Goal: Find specific page/section: Find specific page/section

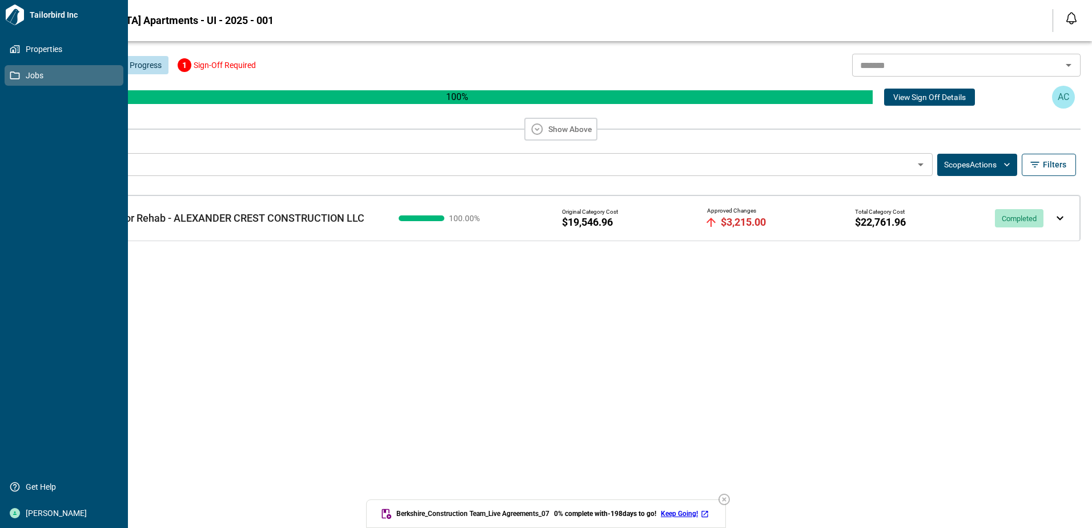
click at [33, 75] on span "Jobs" at bounding box center [66, 75] width 93 height 11
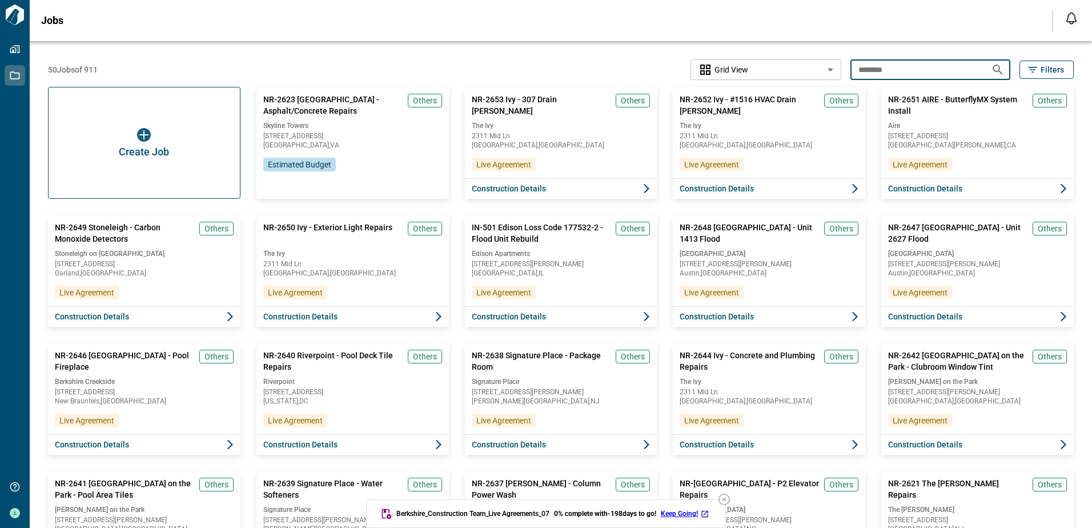
click at [889, 67] on input "********" at bounding box center [915, 69] width 131 height 21
type input "*"
type input "*******"
click at [995, 70] on icon "Search jobs" at bounding box center [998, 70] width 14 height 14
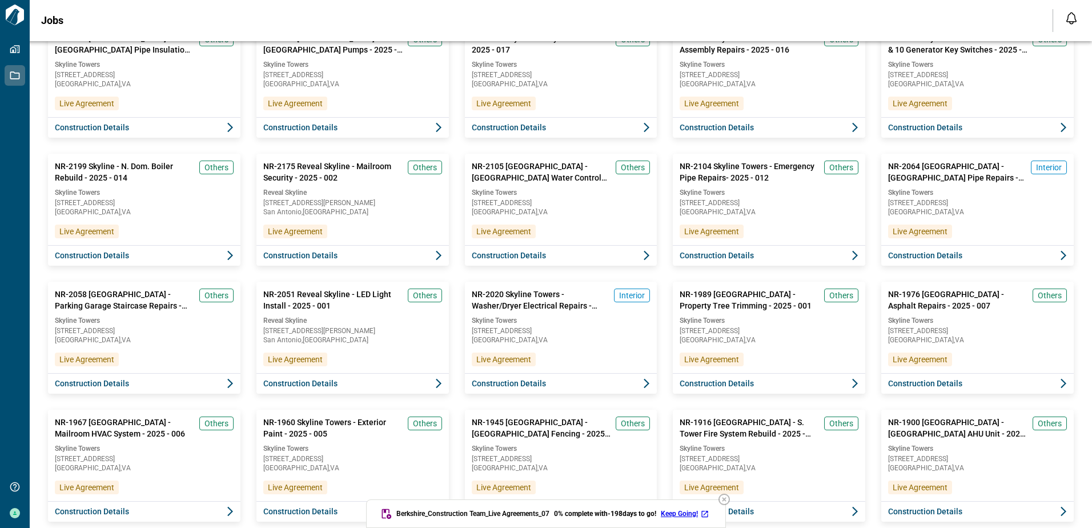
scroll to position [457, 0]
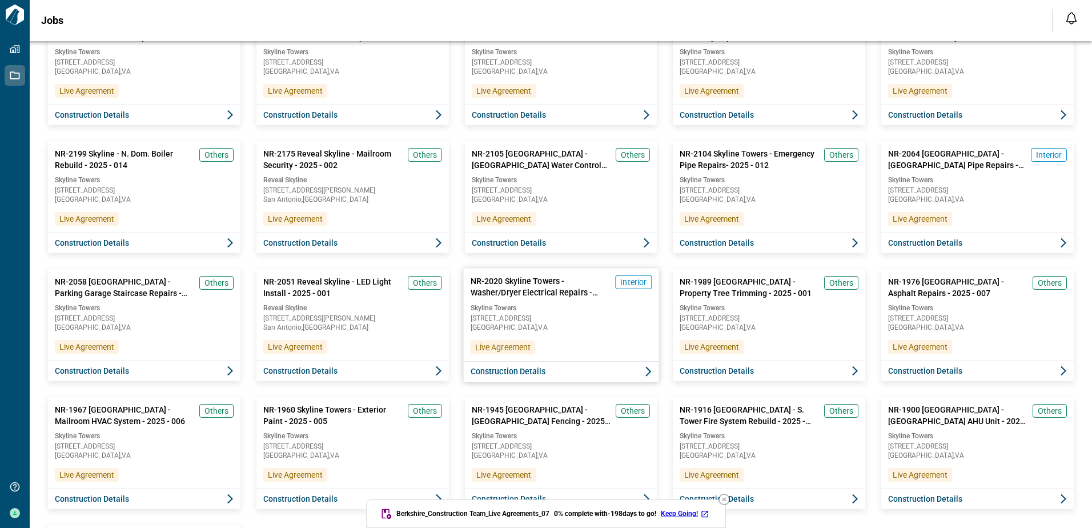
click at [529, 286] on span "NR-2020 Skyline Towers - Washer/Dryer Electrical Repairs - 2025 - 009" at bounding box center [540, 286] width 140 height 23
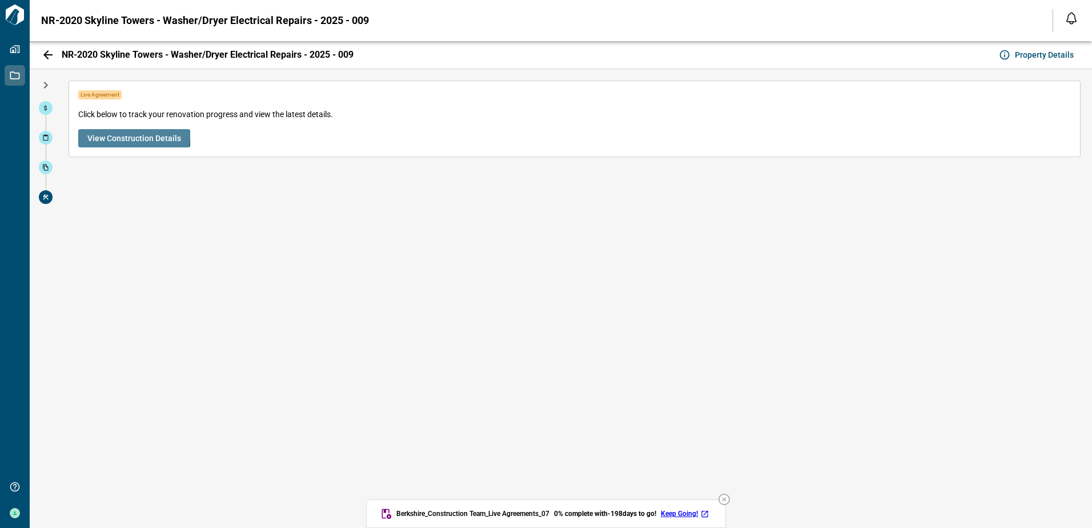
click at [133, 136] on span "View Construction Details" at bounding box center [134, 138] width 94 height 11
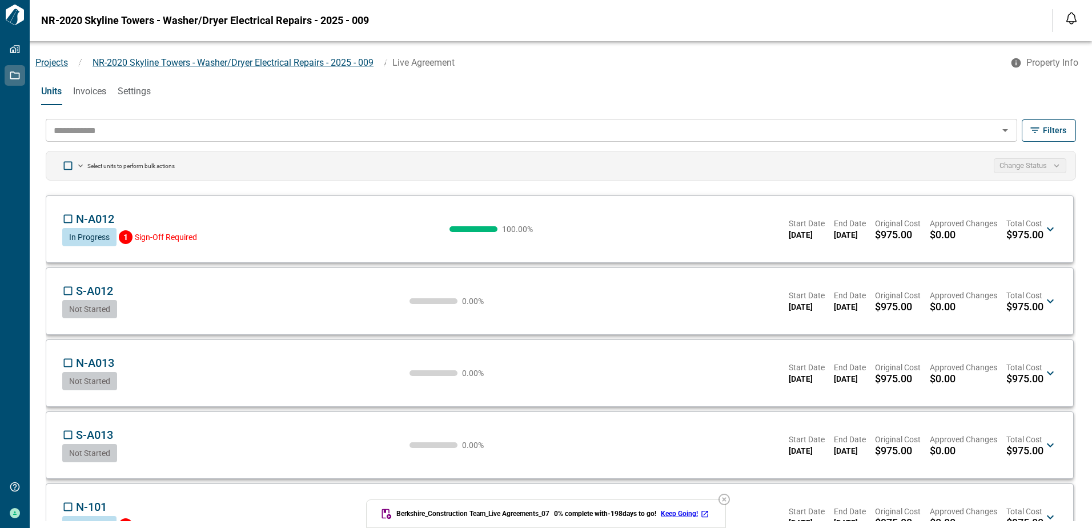
click at [108, 130] on input "text" at bounding box center [522, 130] width 946 height 16
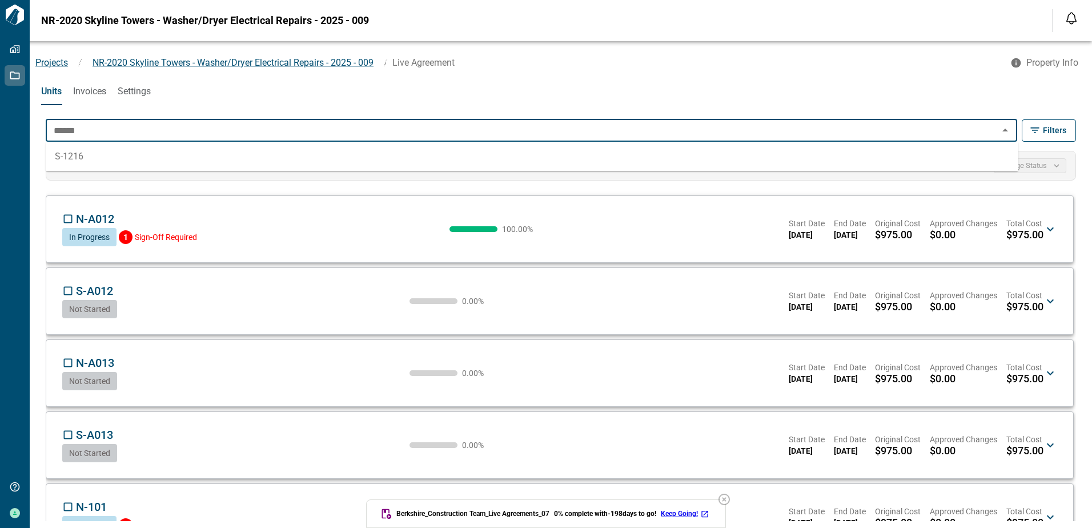
click at [67, 158] on li "S-1216" at bounding box center [532, 156] width 973 height 21
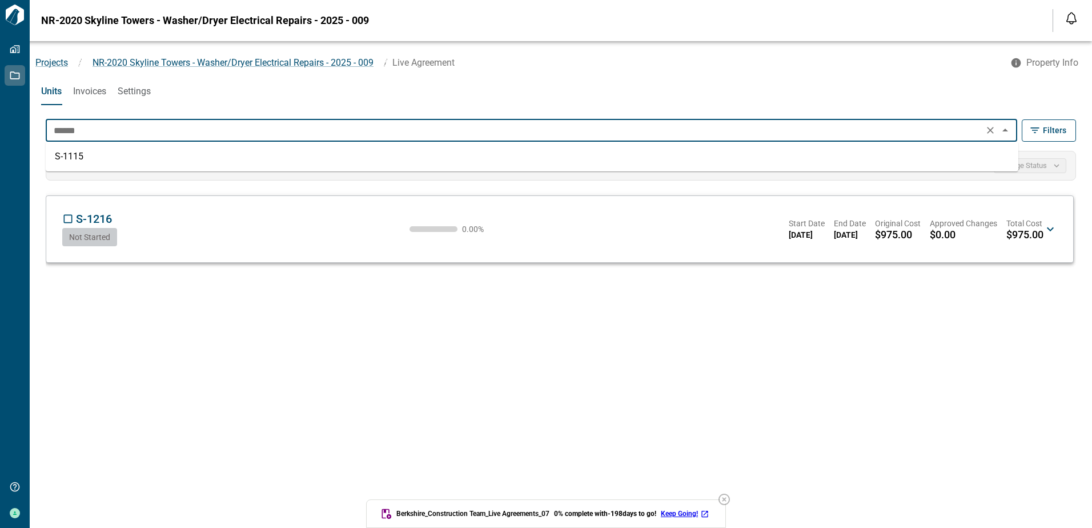
click at [67, 158] on li "S-1115" at bounding box center [532, 156] width 973 height 21
click at [67, 158] on li "S-1107" at bounding box center [532, 156] width 973 height 21
click at [67, 158] on li "S-1105" at bounding box center [532, 156] width 973 height 21
click at [67, 158] on li "S-1104" at bounding box center [532, 156] width 973 height 21
click at [68, 159] on li "S-1101" at bounding box center [532, 156] width 973 height 21
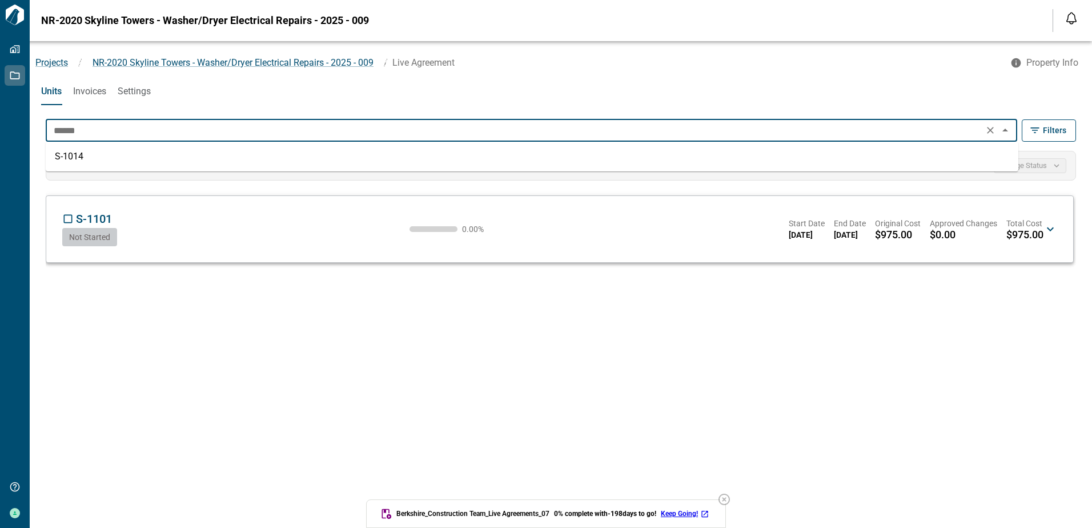
click at [68, 159] on li "S-1014" at bounding box center [532, 156] width 973 height 21
click at [68, 159] on li "S-1013" at bounding box center [532, 156] width 973 height 21
click at [68, 159] on li "S-1010" at bounding box center [532, 156] width 973 height 21
click at [68, 159] on li "S-1009" at bounding box center [532, 156] width 973 height 21
click at [68, 159] on li "S-1005" at bounding box center [532, 156] width 973 height 21
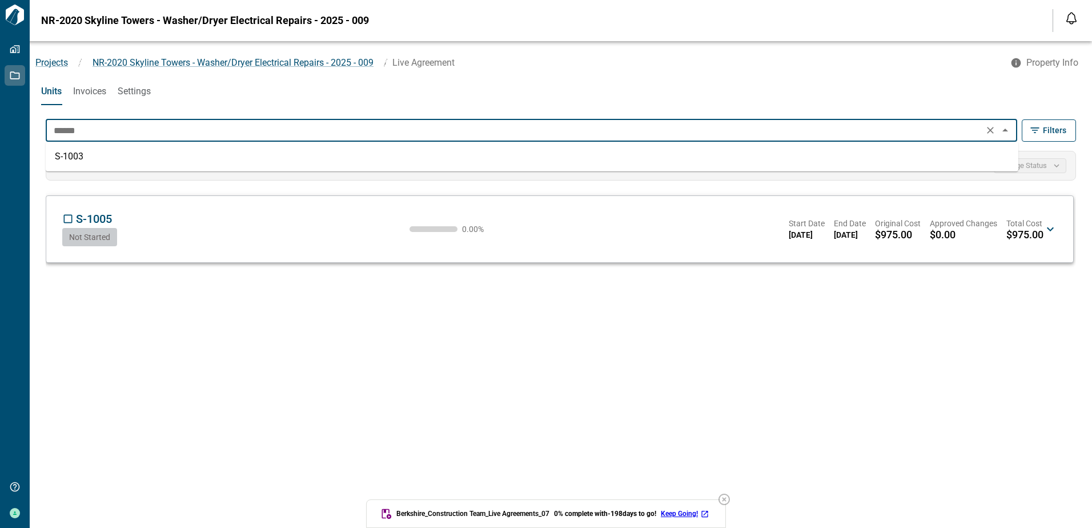
click at [68, 159] on li "S-1003" at bounding box center [532, 156] width 973 height 21
click at [68, 159] on li "S-1016" at bounding box center [532, 156] width 973 height 21
click at [68, 159] on li "S-1018" at bounding box center [532, 156] width 973 height 21
click at [68, 159] on li "S-1011" at bounding box center [532, 156] width 973 height 21
click at [68, 159] on li "S-1004" at bounding box center [532, 156] width 973 height 21
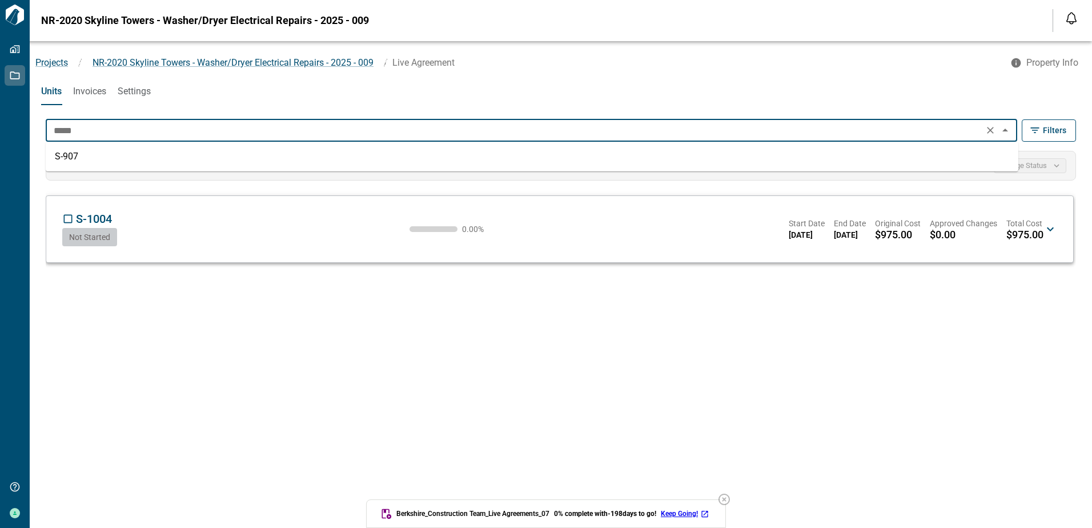
click at [68, 159] on li "S-907" at bounding box center [532, 156] width 973 height 21
click at [68, 159] on li "S-903" at bounding box center [532, 156] width 973 height 21
click at [68, 159] on li "S-902" at bounding box center [532, 156] width 973 height 21
click at [68, 159] on li "S-901" at bounding box center [532, 156] width 973 height 21
click at [68, 159] on li "S-918" at bounding box center [532, 156] width 973 height 21
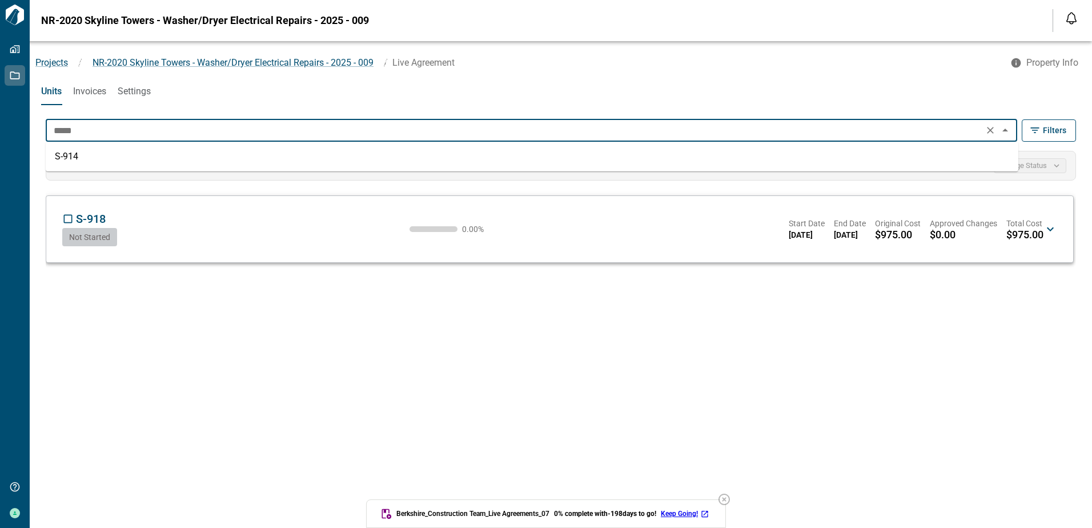
click at [68, 159] on li "S-914" at bounding box center [532, 156] width 973 height 21
click at [68, 159] on li "S-913" at bounding box center [532, 156] width 973 height 21
click at [68, 159] on li "S-911" at bounding box center [532, 156] width 973 height 21
click at [68, 159] on li "S-909" at bounding box center [532, 156] width 973 height 21
click at [68, 159] on li "S-908" at bounding box center [532, 156] width 973 height 21
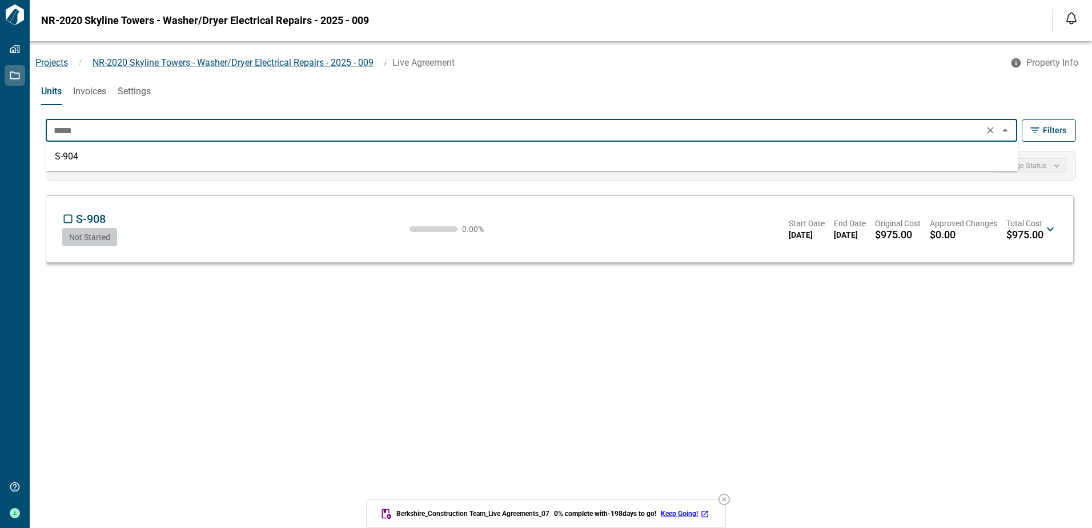
click at [68, 159] on li "S-904" at bounding box center [532, 156] width 973 height 21
click at [68, 159] on li "S-804" at bounding box center [532, 156] width 973 height 21
click at [67, 158] on li "S-815" at bounding box center [532, 156] width 973 height 21
click at [67, 158] on li "S-812" at bounding box center [532, 156] width 973 height 21
click at [70, 159] on li "S-811" at bounding box center [532, 156] width 973 height 21
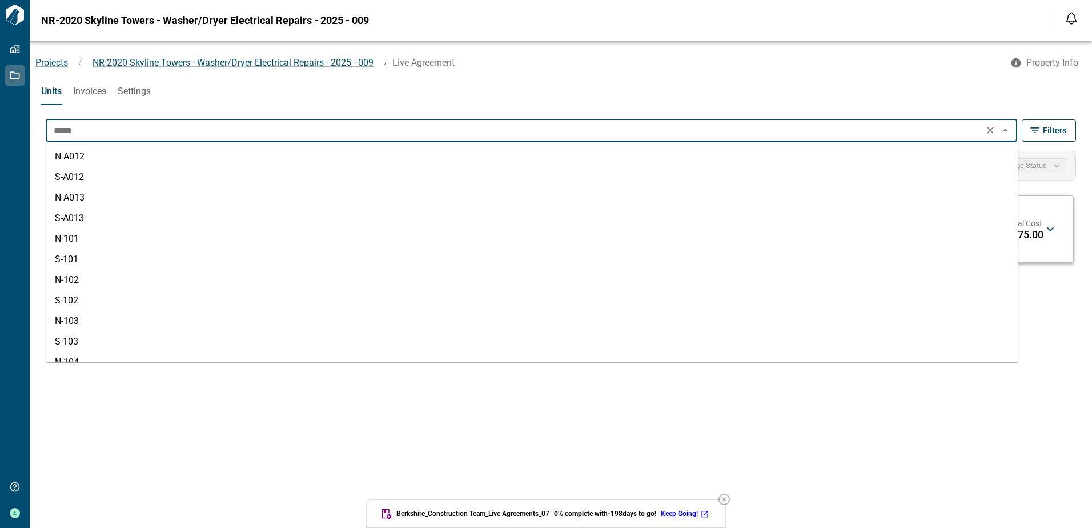
click at [77, 127] on input "*****" at bounding box center [514, 130] width 931 height 16
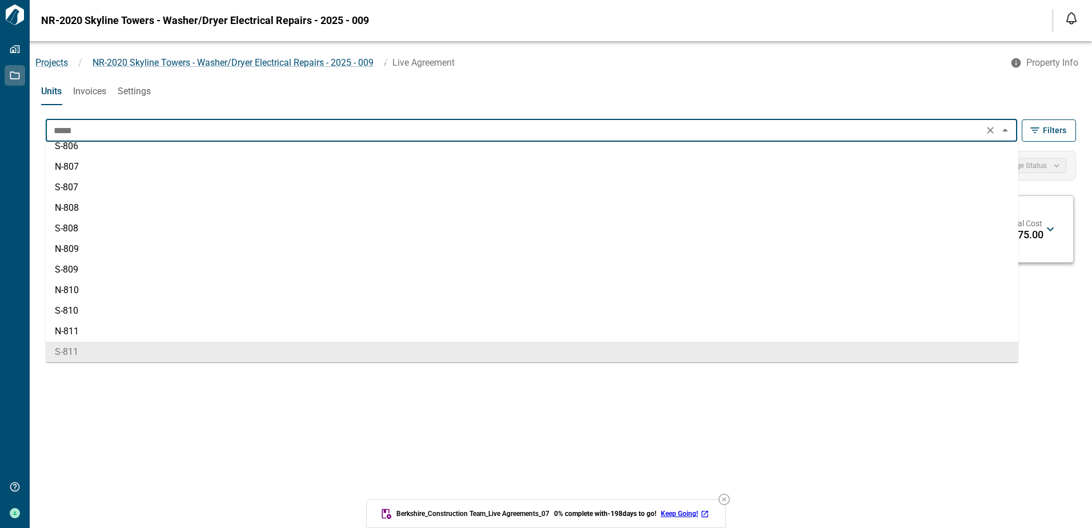
click at [77, 127] on input "*****" at bounding box center [514, 130] width 931 height 16
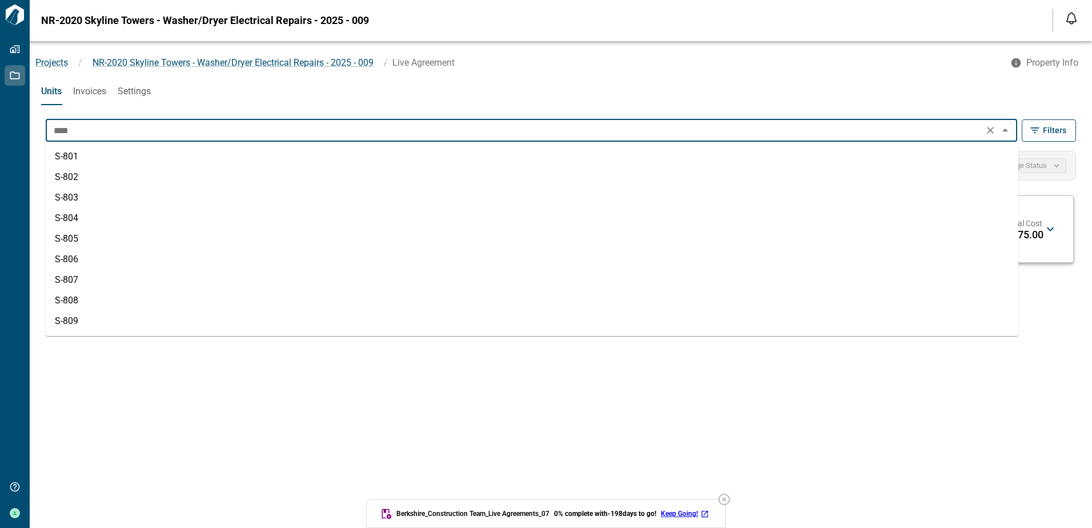
scroll to position [0, 0]
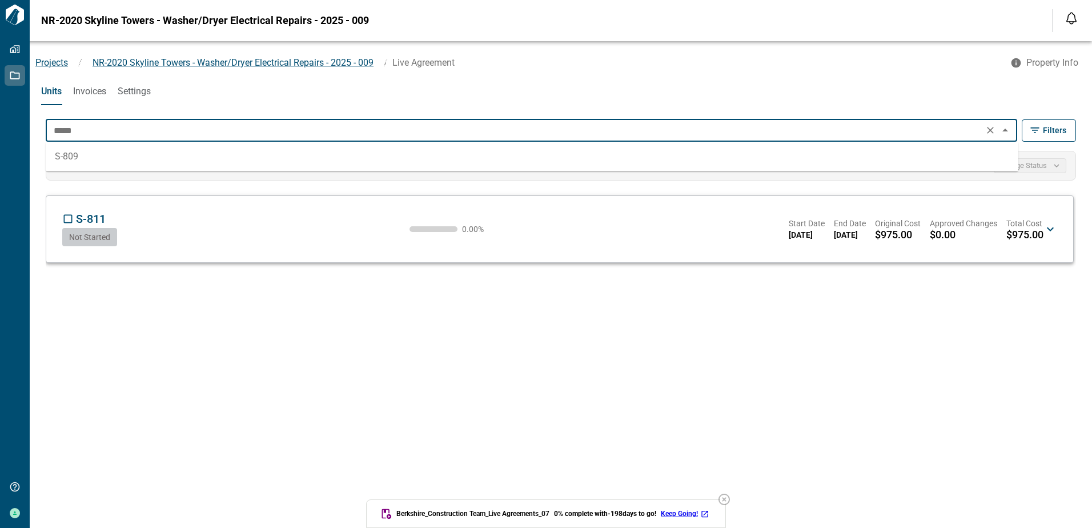
click at [69, 159] on li "S-809" at bounding box center [532, 156] width 973 height 21
click at [66, 160] on li "S-807" at bounding box center [532, 156] width 973 height 21
click at [66, 160] on li "S-806" at bounding box center [532, 156] width 973 height 21
click at [66, 160] on li "S-802" at bounding box center [532, 156] width 973 height 21
click at [66, 160] on li "S-701" at bounding box center [532, 156] width 973 height 21
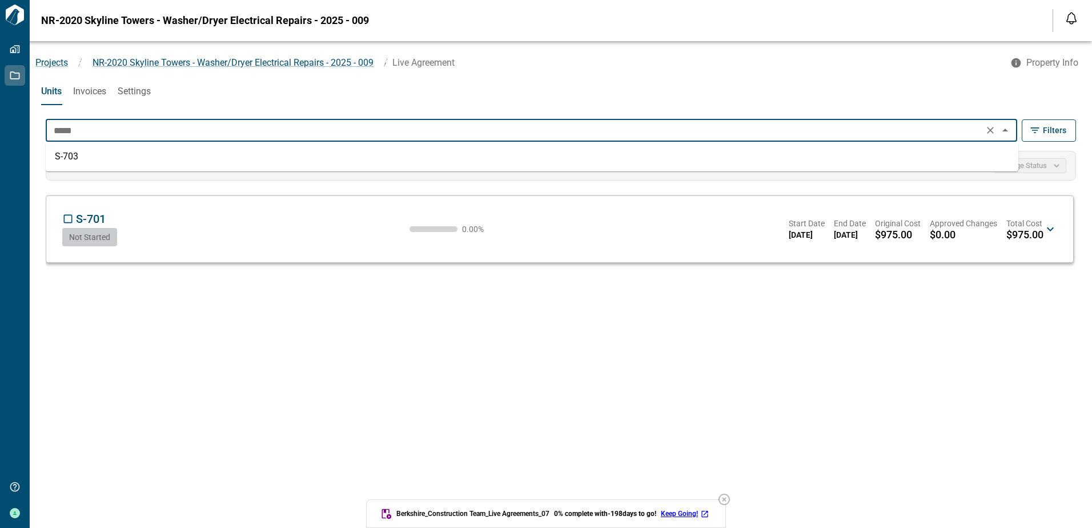
click at [66, 160] on li "S-703" at bounding box center [532, 156] width 973 height 21
click at [66, 160] on li "S-706" at bounding box center [532, 156] width 973 height 21
click at [66, 160] on li "S-709" at bounding box center [532, 156] width 973 height 21
click at [66, 160] on li "S-711" at bounding box center [532, 156] width 973 height 21
click at [66, 160] on li "S-715" at bounding box center [532, 156] width 973 height 21
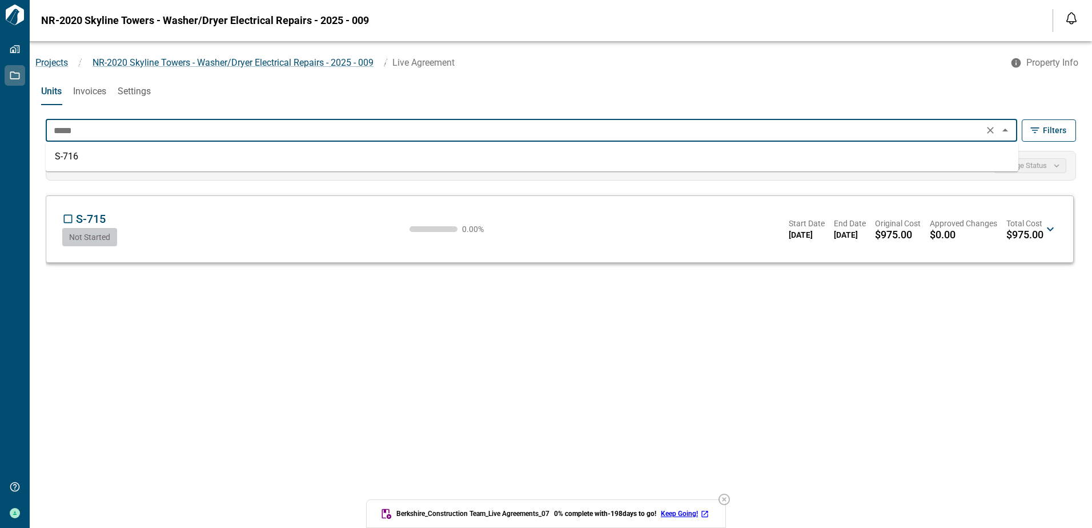
click at [66, 160] on li "S-716" at bounding box center [532, 156] width 973 height 21
click at [66, 160] on li "S-708" at bounding box center [532, 156] width 973 height 21
click at [66, 160] on li "S-613" at bounding box center [532, 156] width 973 height 21
click at [63, 164] on li "S-610" at bounding box center [532, 156] width 973 height 21
click at [63, 164] on li "S-607" at bounding box center [532, 156] width 973 height 21
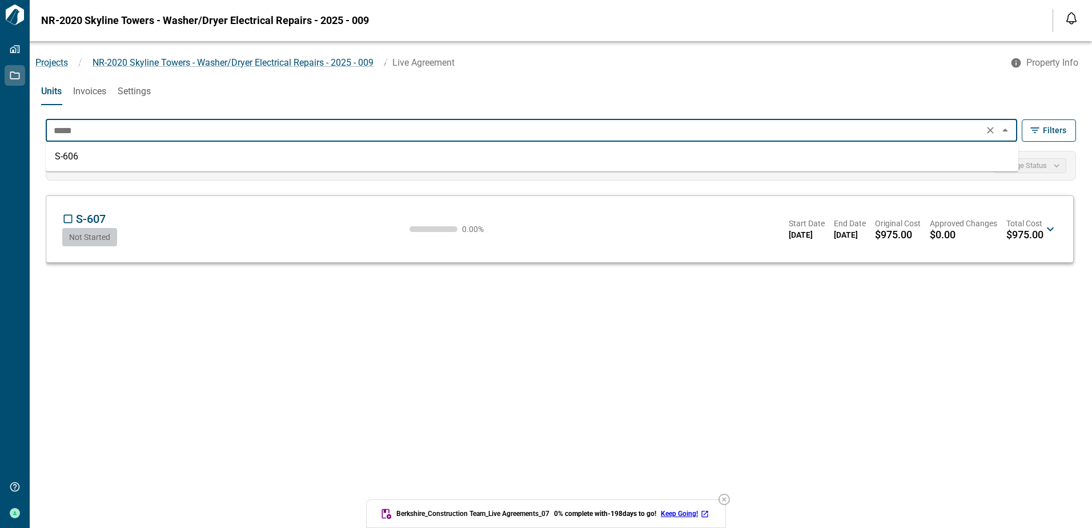
click at [63, 164] on li "S-606" at bounding box center [532, 156] width 973 height 21
click at [63, 164] on li "S-605" at bounding box center [532, 156] width 973 height 21
click at [63, 164] on li "S-603" at bounding box center [532, 156] width 973 height 21
click at [63, 164] on li "S-601" at bounding box center [532, 156] width 973 height 21
click at [63, 164] on li "S-615" at bounding box center [532, 156] width 973 height 21
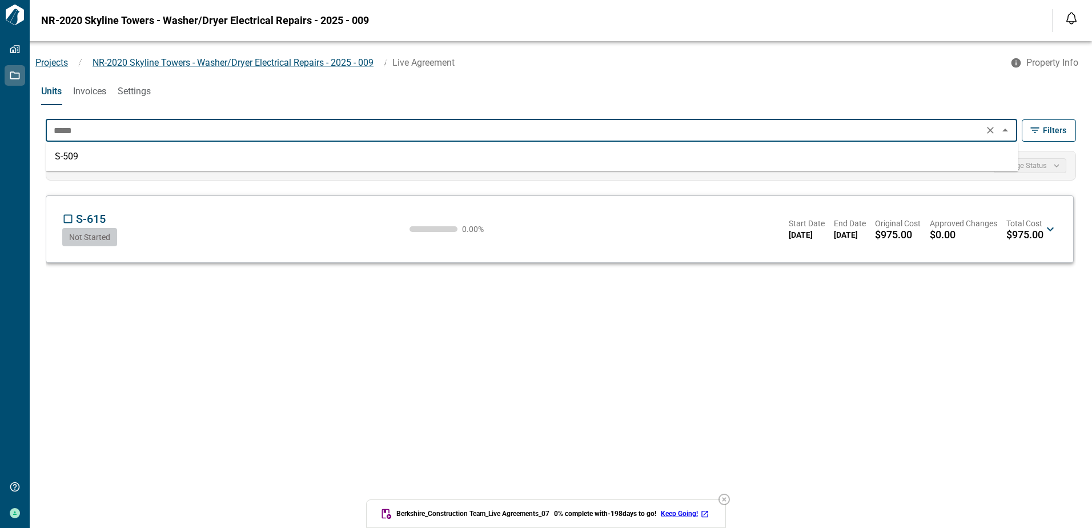
click at [66, 157] on li "S-509" at bounding box center [532, 156] width 973 height 21
click at [66, 157] on li "S-507" at bounding box center [532, 156] width 973 height 21
click at [65, 160] on li "S-504" at bounding box center [532, 156] width 973 height 21
click at [65, 160] on li "S-502" at bounding box center [532, 156] width 973 height 21
click at [65, 160] on li "S-516" at bounding box center [532, 156] width 973 height 21
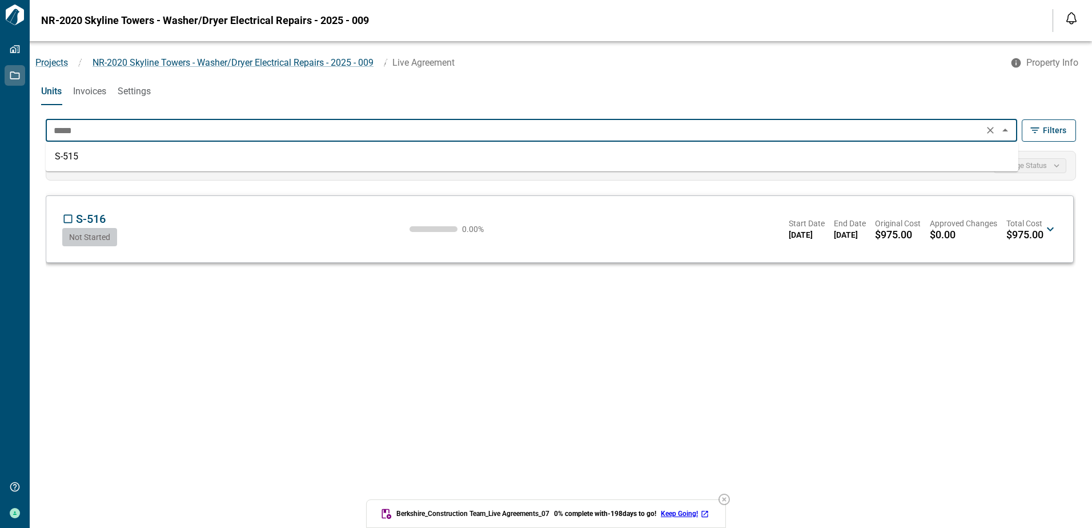
click at [65, 160] on li "S-515" at bounding box center [532, 156] width 973 height 21
click at [65, 160] on li "S-511" at bounding box center [532, 156] width 973 height 21
click at [65, 160] on li "S-416" at bounding box center [532, 156] width 973 height 21
click at [65, 160] on li "S-415" at bounding box center [532, 156] width 973 height 21
click at [65, 157] on li "S-407" at bounding box center [532, 156] width 973 height 21
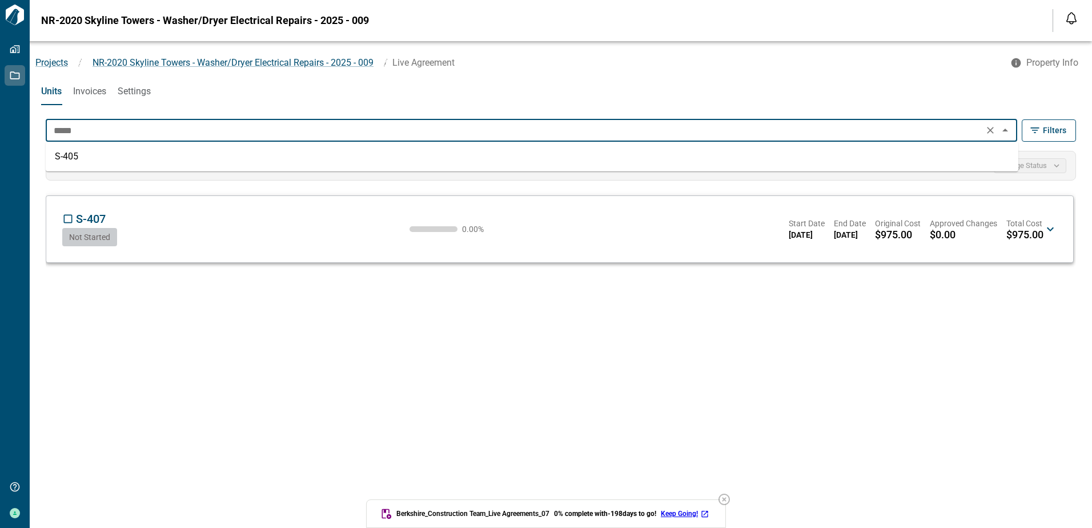
click at [65, 157] on li "S-405" at bounding box center [532, 156] width 973 height 21
click at [65, 157] on li "S-404" at bounding box center [532, 156] width 973 height 21
click at [65, 157] on li "S-402" at bounding box center [532, 156] width 973 height 21
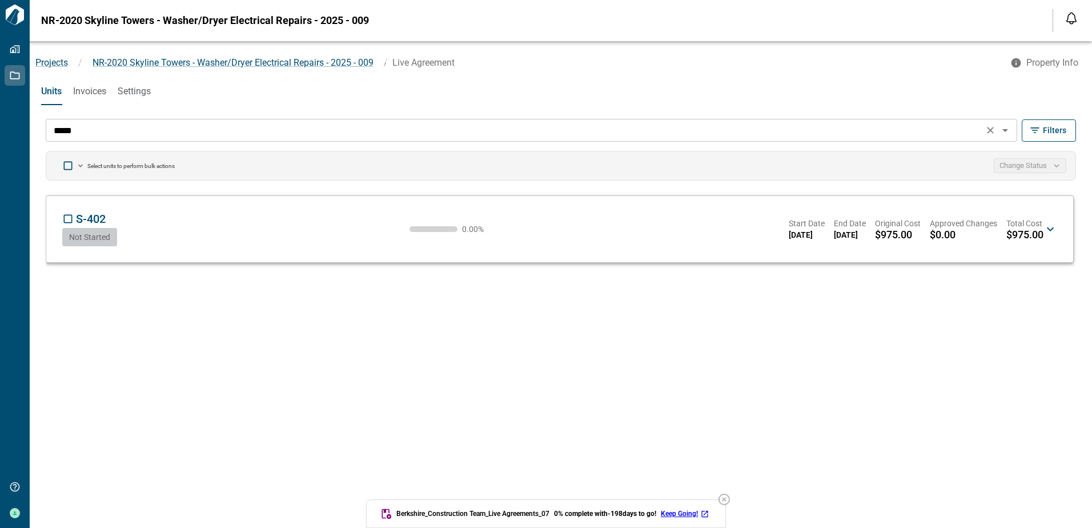
click at [87, 126] on input "*****" at bounding box center [514, 130] width 931 height 16
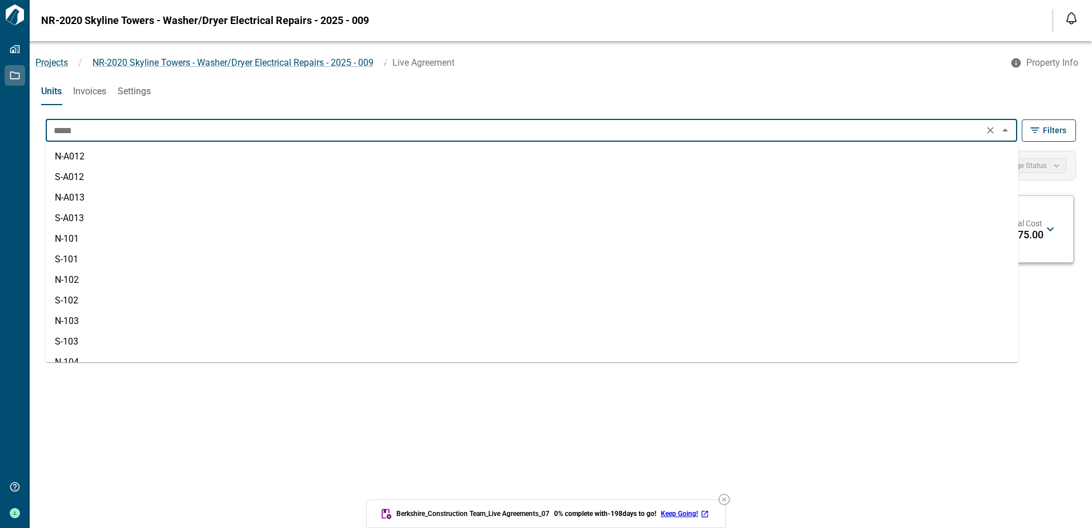
scroll to position [2169, 0]
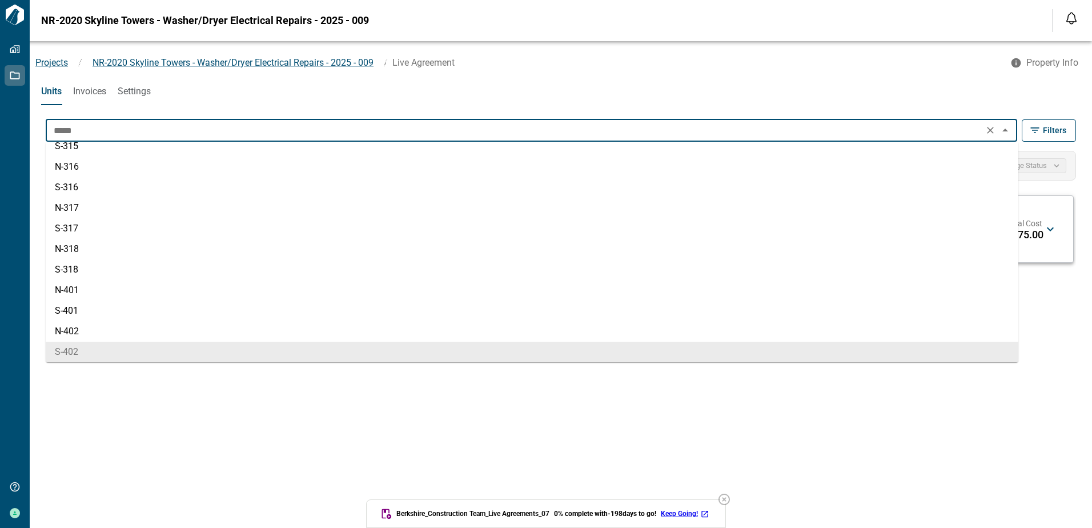
click at [87, 126] on input "*****" at bounding box center [514, 130] width 931 height 16
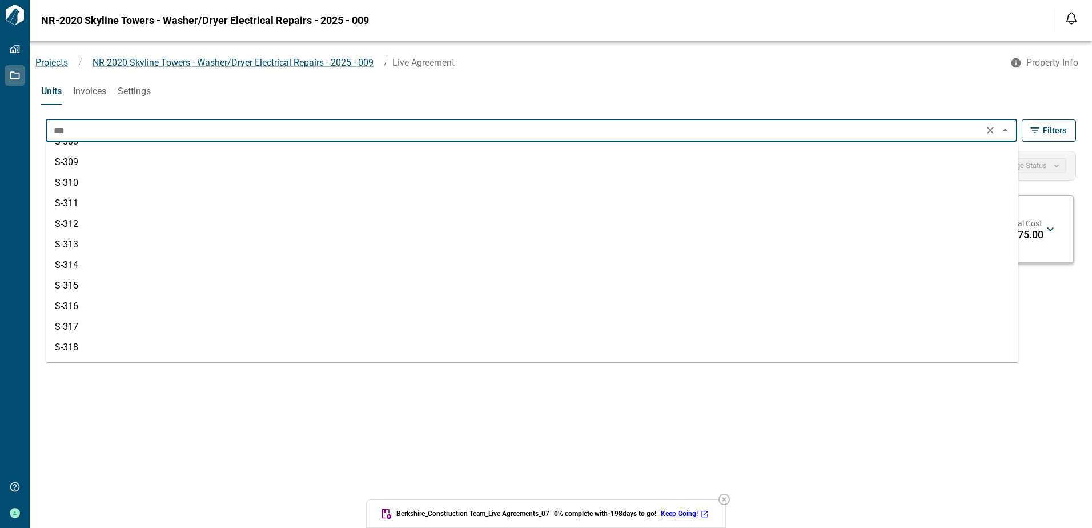
scroll to position [0, 0]
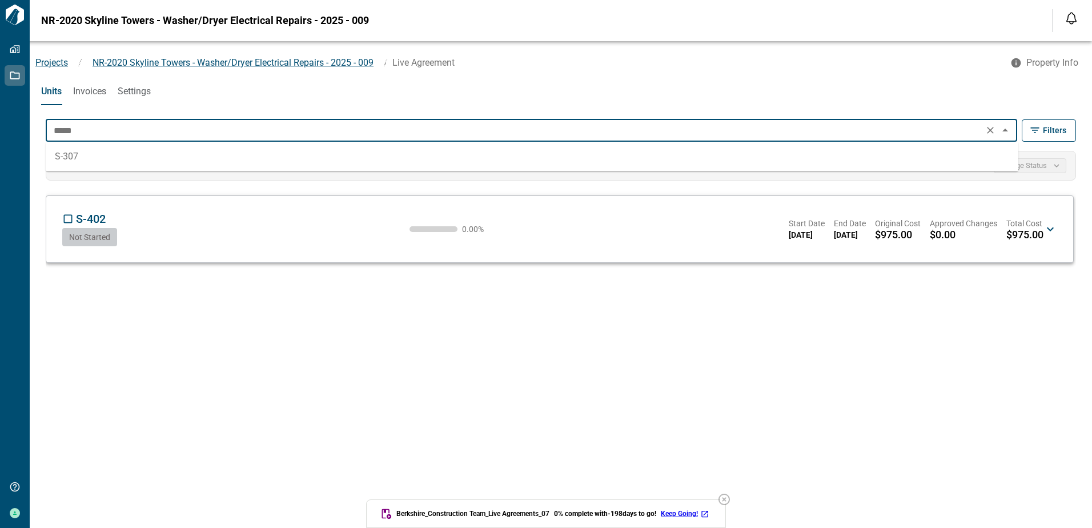
click at [67, 156] on li "S-307" at bounding box center [532, 156] width 973 height 21
click at [65, 159] on li "S-306" at bounding box center [532, 156] width 973 height 21
click at [65, 159] on li "S-305" at bounding box center [532, 156] width 973 height 21
click at [65, 159] on li "S-304" at bounding box center [532, 156] width 973 height 21
click at [65, 159] on li "S-303" at bounding box center [532, 156] width 973 height 21
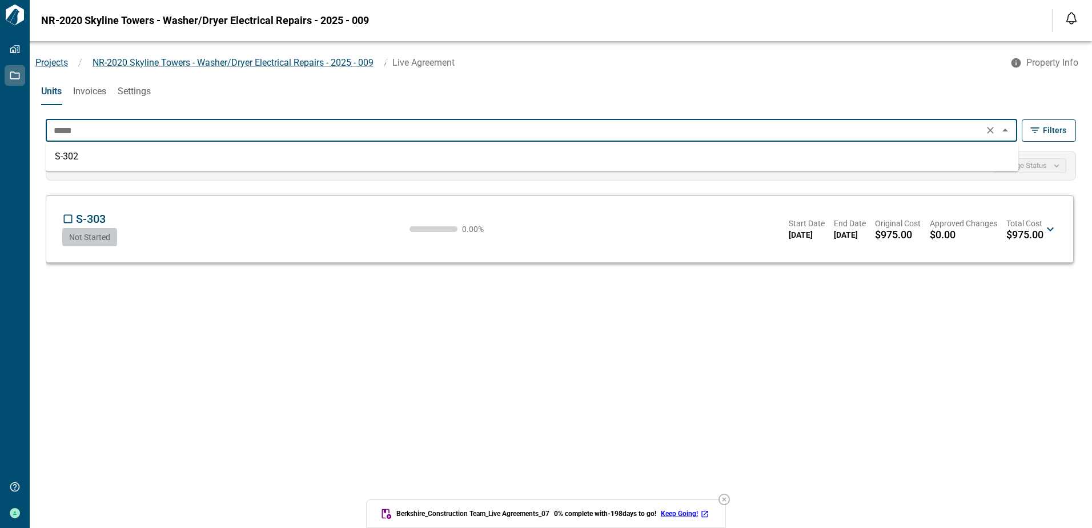
click at [65, 159] on li "S-302" at bounding box center [532, 156] width 973 height 21
type input "*****"
